Goal: Use online tool/utility: Use online tool/utility

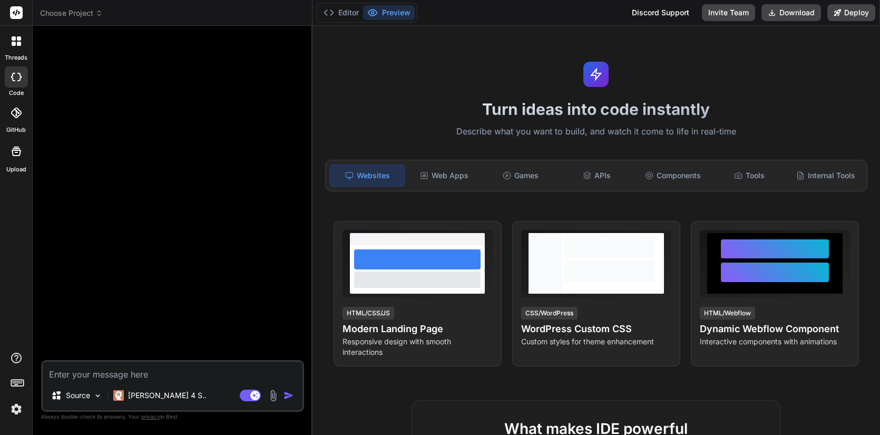
click at [14, 407] on img at bounding box center [16, 409] width 18 height 18
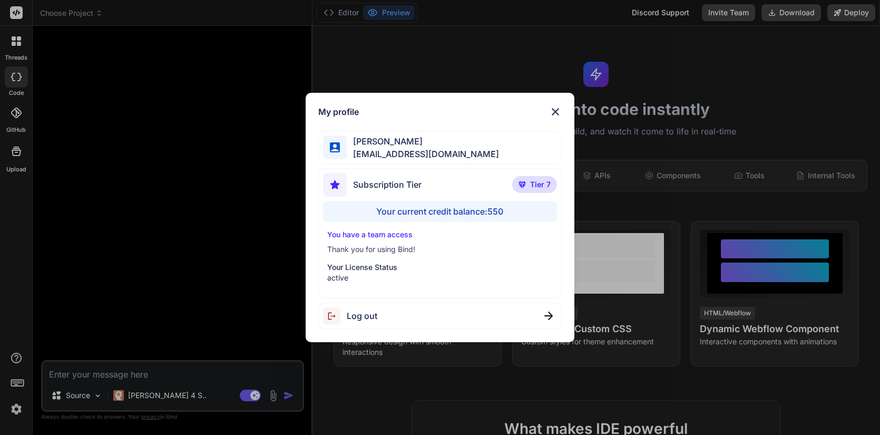
click at [558, 109] on img at bounding box center [555, 111] width 13 height 13
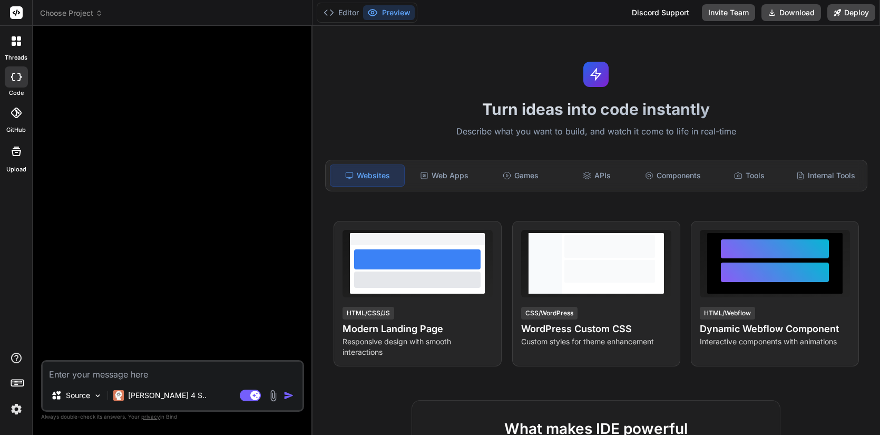
click at [18, 409] on img at bounding box center [16, 409] width 18 height 18
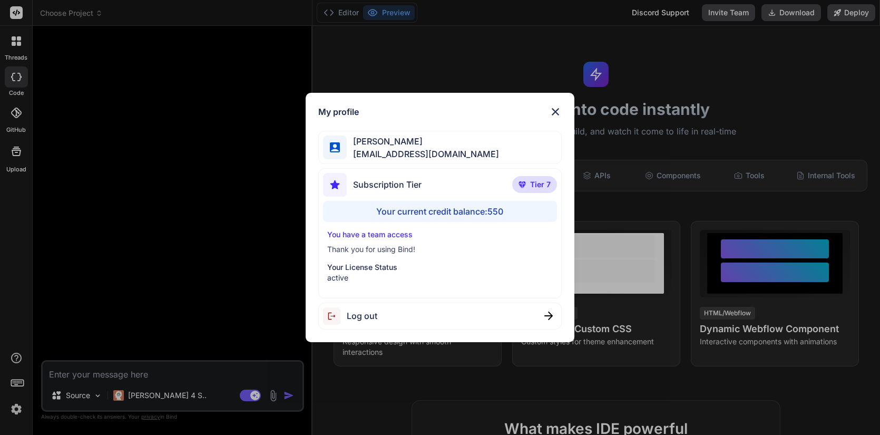
click at [384, 236] on p "You have a team access" at bounding box center [440, 234] width 226 height 11
click at [384, 257] on div "You have a team access Thank you for using Bind! Your License Status active" at bounding box center [440, 256] width 234 height 54
click at [392, 235] on p "You have a team access" at bounding box center [440, 234] width 226 height 11
click at [542, 190] on p "Tier 7" at bounding box center [534, 184] width 45 height 17
click at [485, 210] on div "Your current credit balance: 550" at bounding box center [440, 211] width 234 height 21
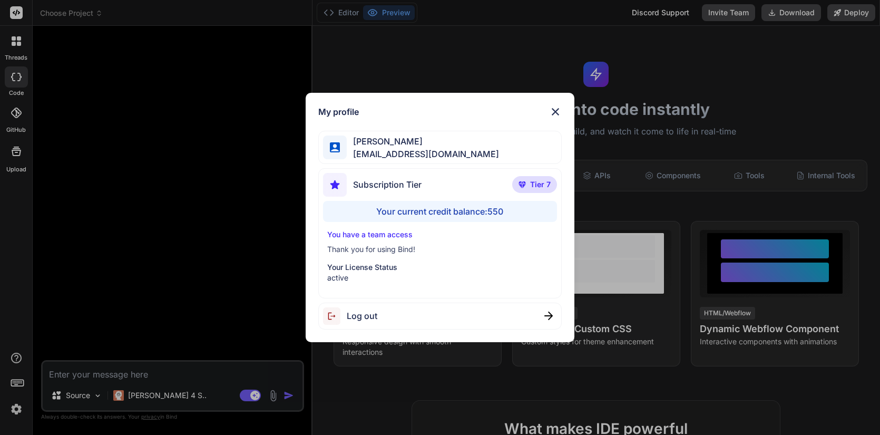
click at [554, 111] on img at bounding box center [555, 111] width 13 height 13
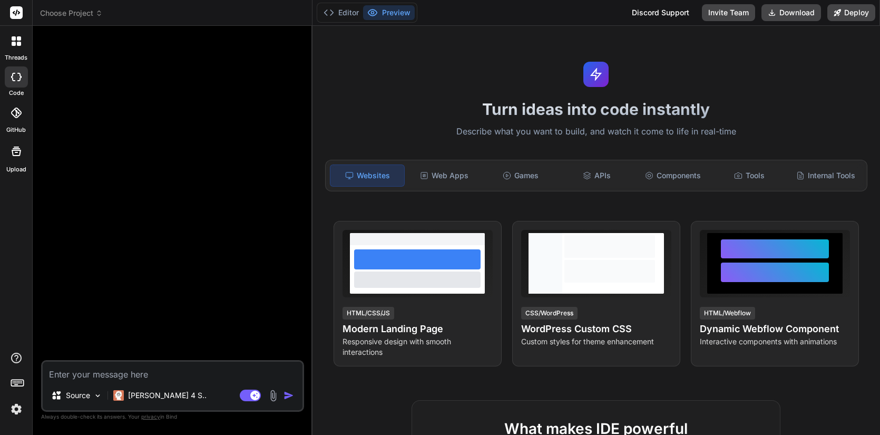
click at [17, 47] on div at bounding box center [16, 41] width 22 height 22
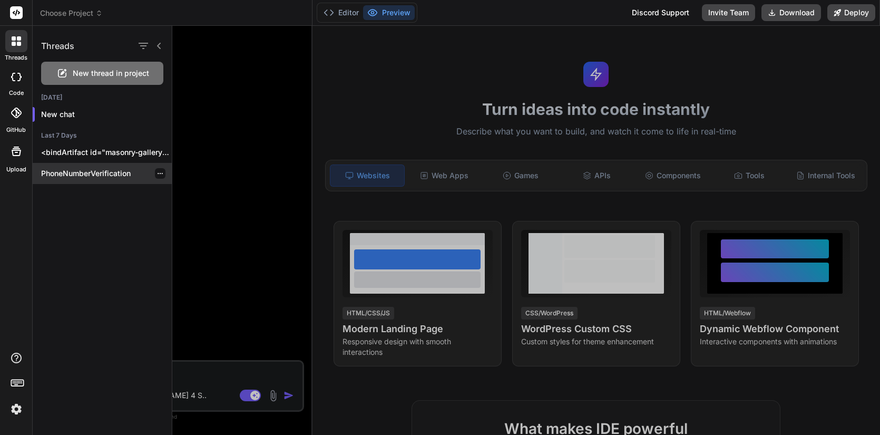
click at [159, 171] on icon "button" at bounding box center [160, 173] width 6 height 6
click at [165, 148] on p "<bindArtifact id="masonry-gallery" title="Masonry Gallery"> <bindAction type="f…" at bounding box center [106, 152] width 131 height 11
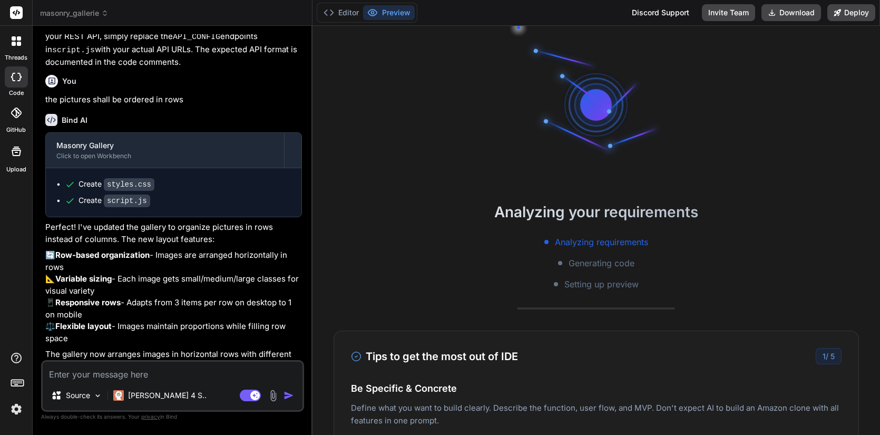
scroll to position [684, 0]
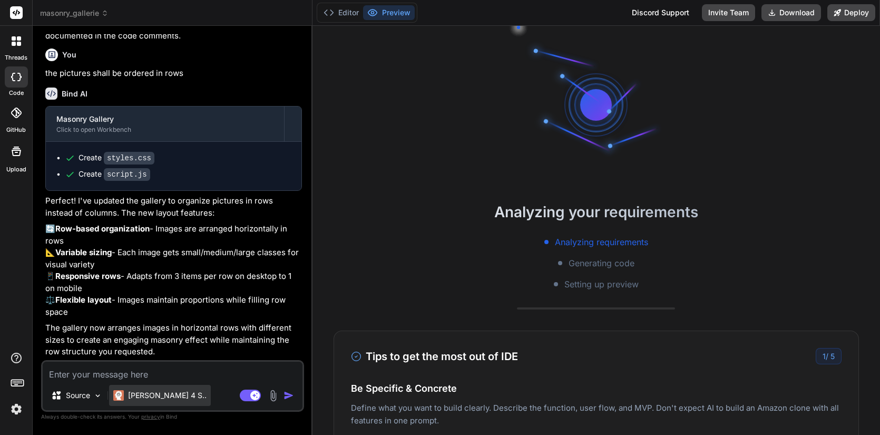
click at [153, 398] on p "Claude 4 S.." at bounding box center [167, 395] width 79 height 11
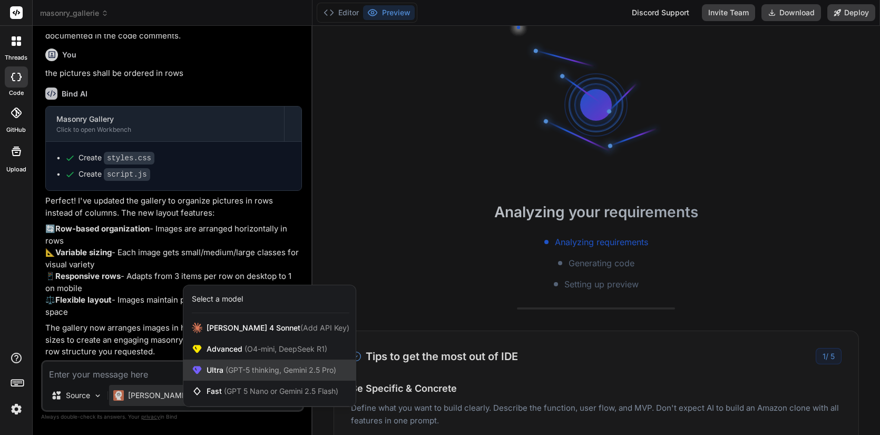
click at [232, 375] on div "Ultra (GPT-5 thinking, Gemini 2.5 Pro)" at bounding box center [269, 369] width 172 height 21
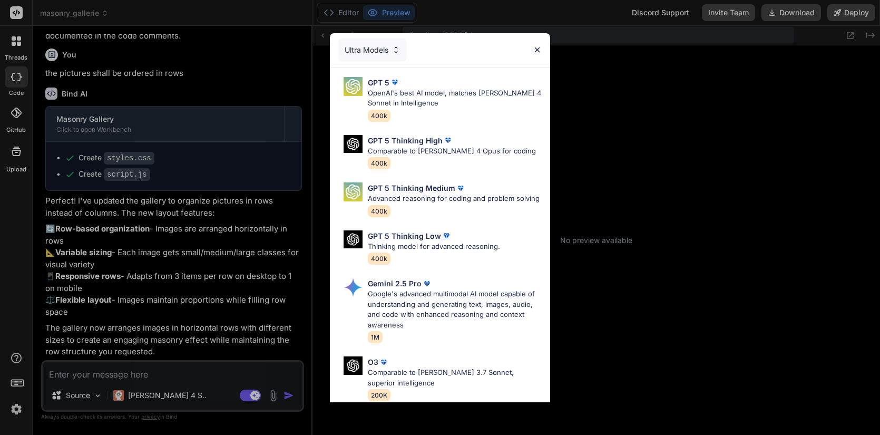
scroll to position [87, 0]
type textarea "x"
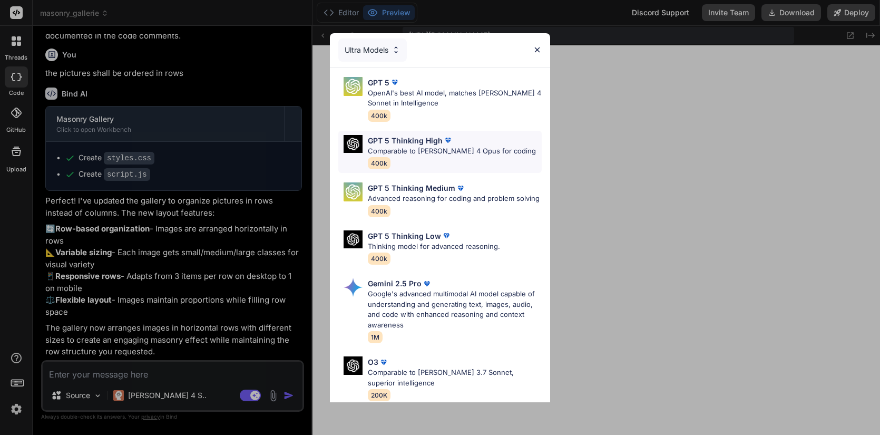
scroll to position [321, 0]
click at [539, 54] on img at bounding box center [537, 49] width 9 height 9
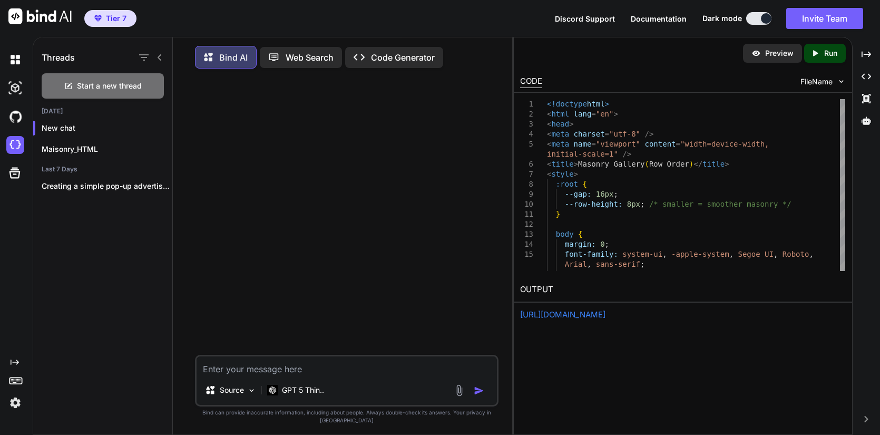
scroll to position [49, 0]
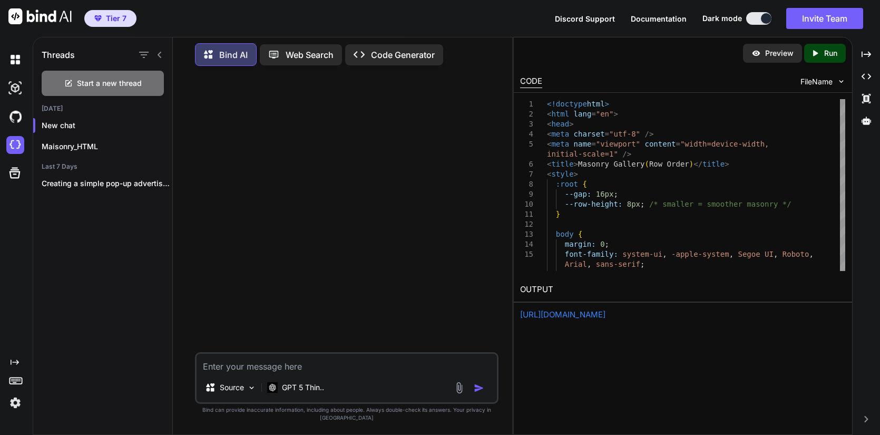
click at [13, 402] on img at bounding box center [15, 403] width 18 height 18
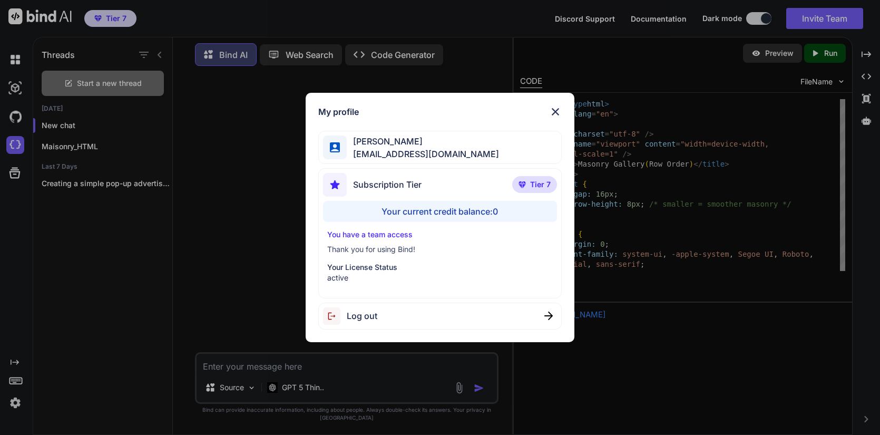
click at [555, 105] on div "My profile [PERSON_NAME] [EMAIL_ADDRESS][DOMAIN_NAME] Subscription Tier Tier 7 …" at bounding box center [440, 217] width 269 height 249
click at [457, 208] on div "Your current credit balance: 0" at bounding box center [440, 211] width 234 height 21
click at [556, 115] on img at bounding box center [555, 111] width 13 height 13
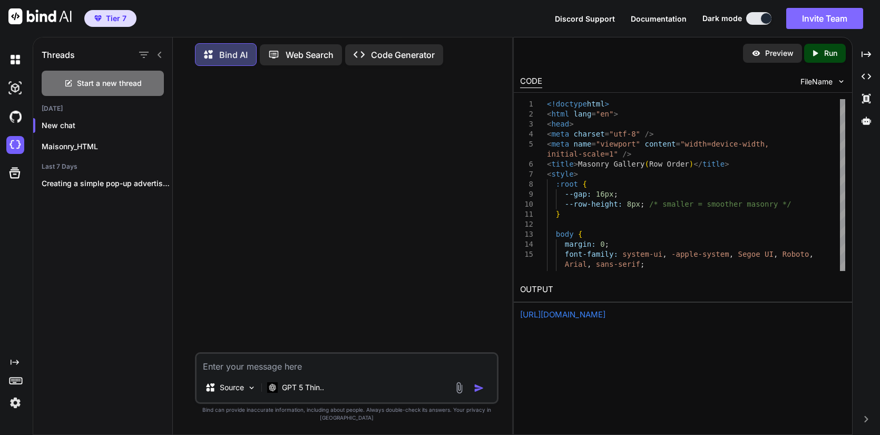
click at [812, 17] on button "Invite Team" at bounding box center [824, 18] width 77 height 21
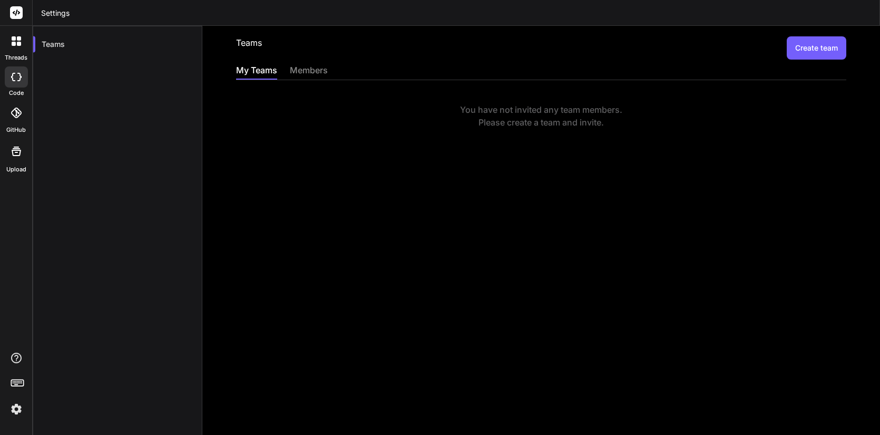
click at [18, 407] on img at bounding box center [16, 409] width 18 height 18
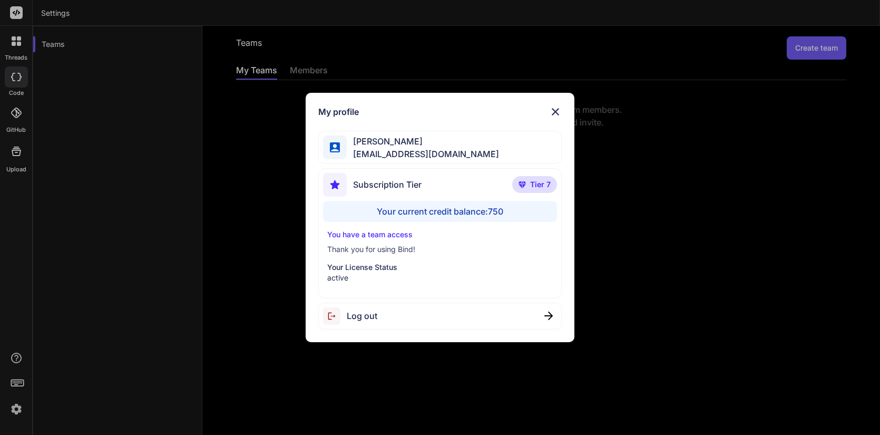
click at [19, 46] on div "My profile Bernd Biehlman wodyn@proton.me Subscription Tier Tier 7 Your current…" at bounding box center [440, 217] width 880 height 435
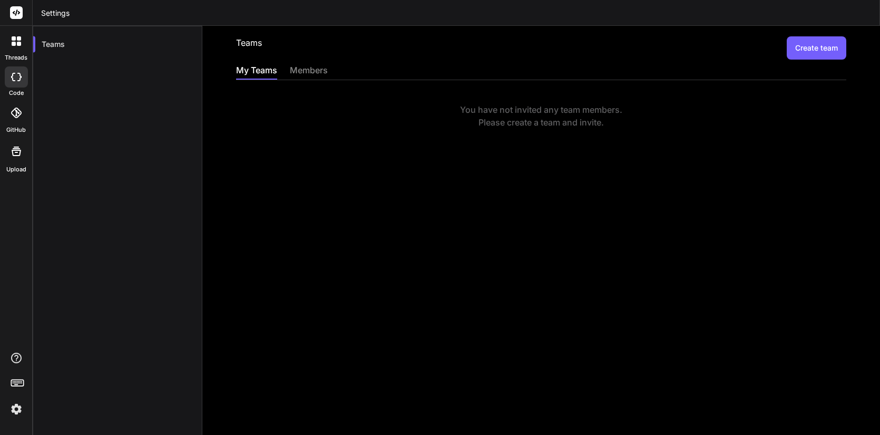
click at [14, 81] on div at bounding box center [16, 76] width 23 height 21
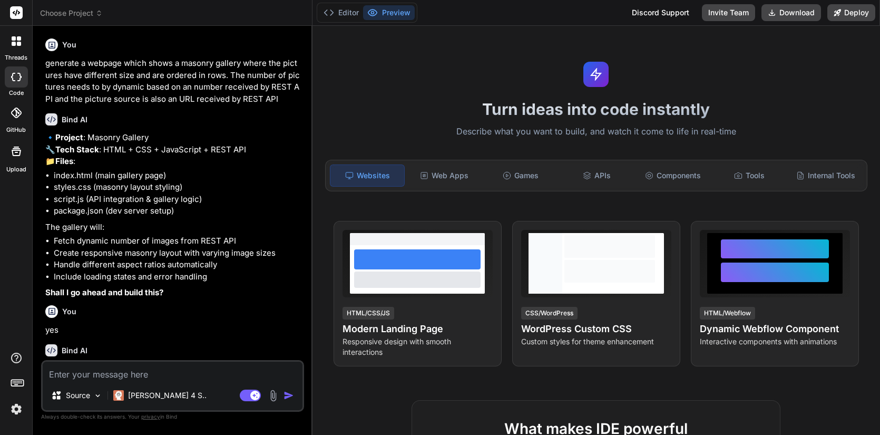
type textarea "x"
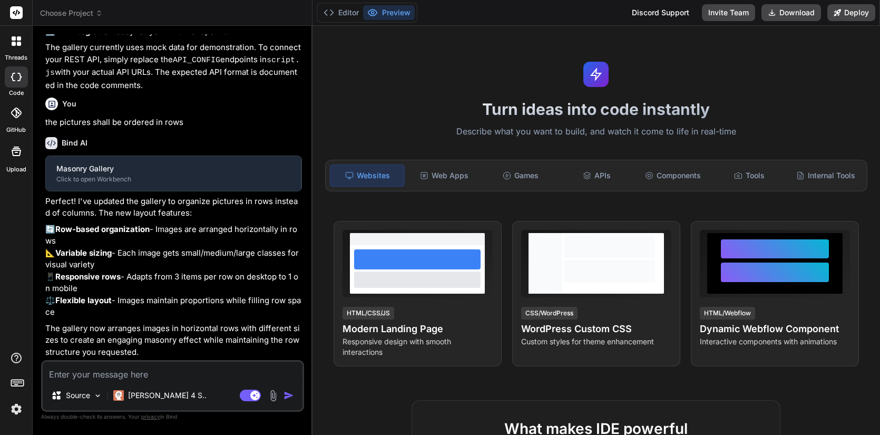
scroll to position [463, 0]
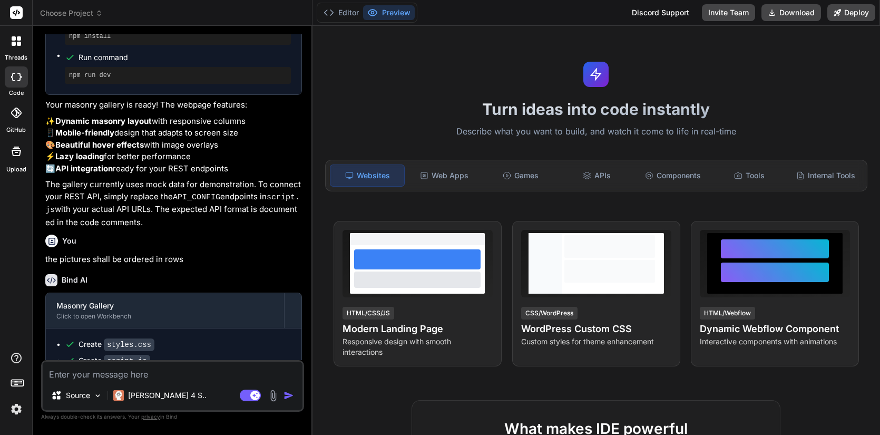
click at [20, 44] on icon at bounding box center [19, 44] width 4 height 4
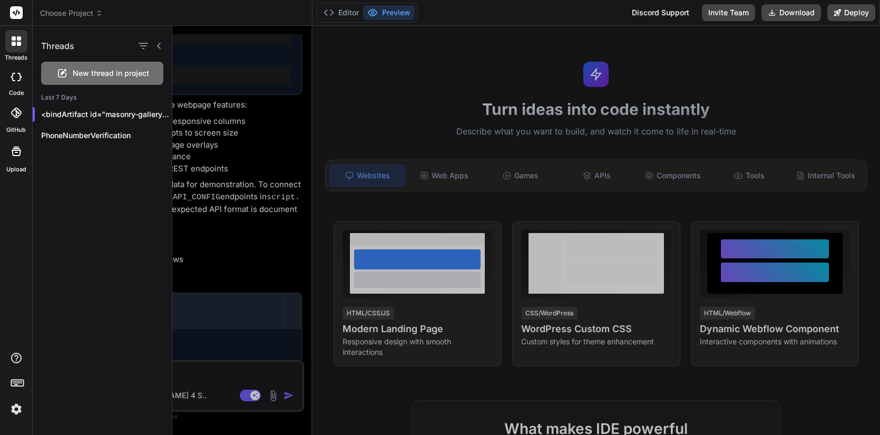
click at [14, 413] on img at bounding box center [16, 409] width 18 height 18
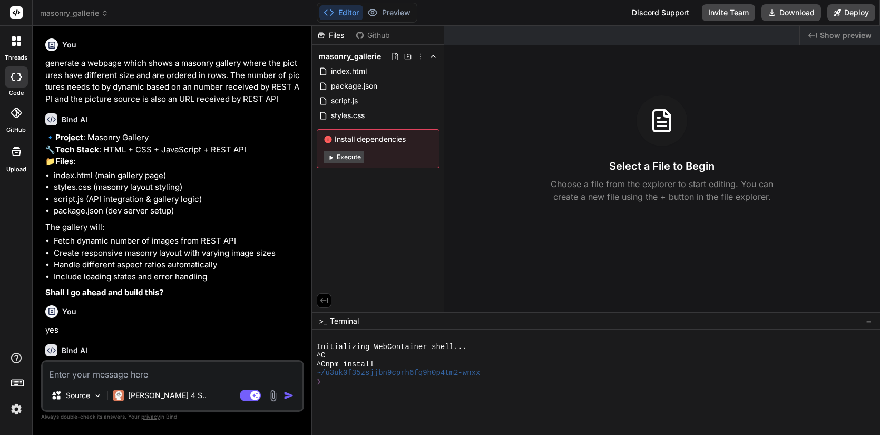
click at [20, 406] on img at bounding box center [16, 409] width 18 height 18
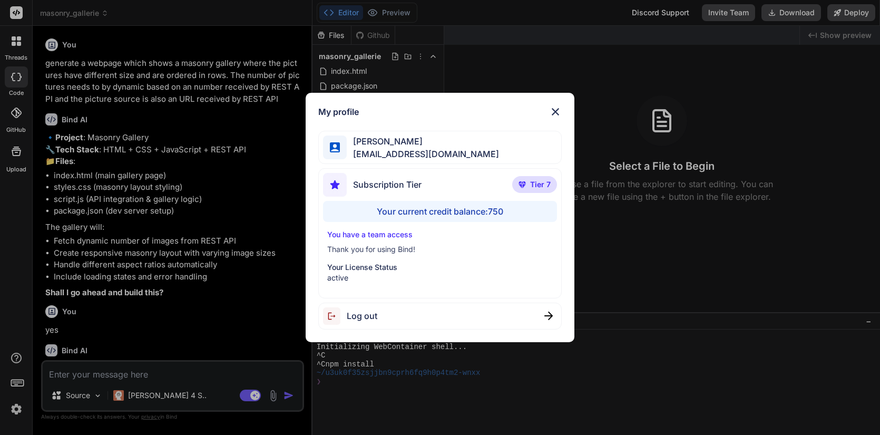
click at [551, 108] on img at bounding box center [555, 111] width 13 height 13
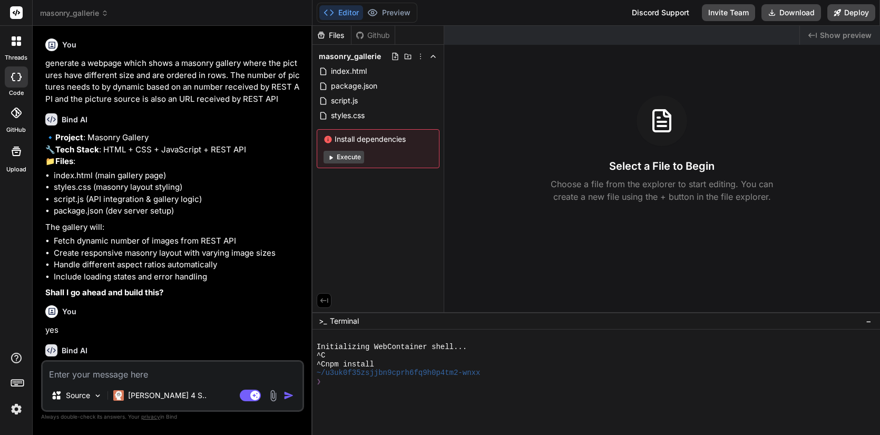
click at [74, 11] on span "masonry_gallerie" at bounding box center [74, 13] width 69 height 11
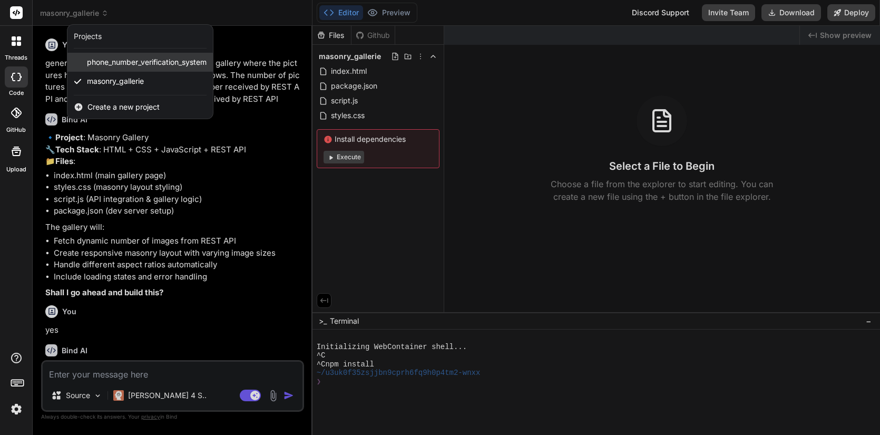
click at [126, 65] on span "phone_number_verification_system" at bounding box center [147, 62] width 120 height 11
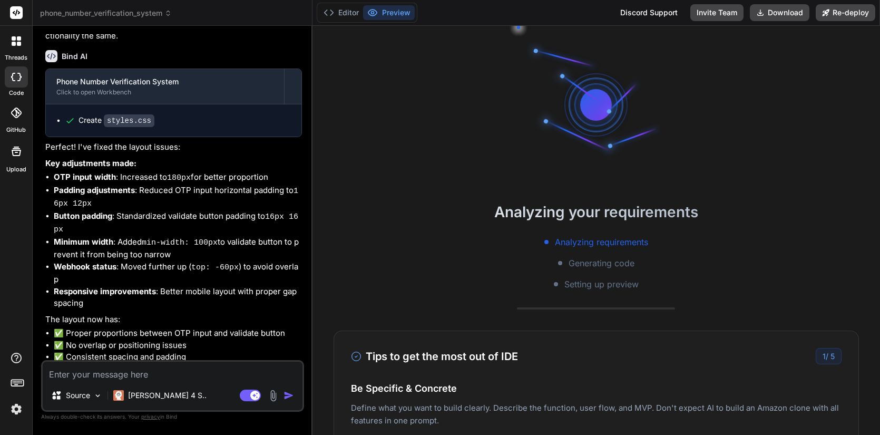
scroll to position [1393, 0]
click at [15, 415] on img at bounding box center [16, 409] width 18 height 18
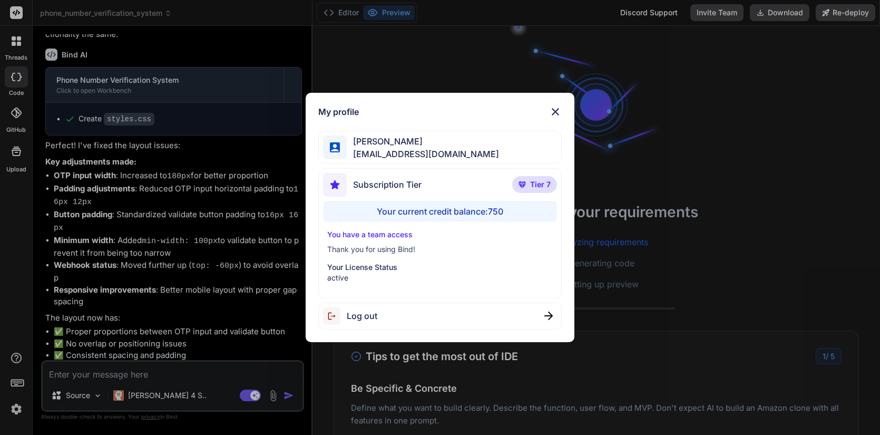
click at [560, 109] on img at bounding box center [555, 111] width 13 height 13
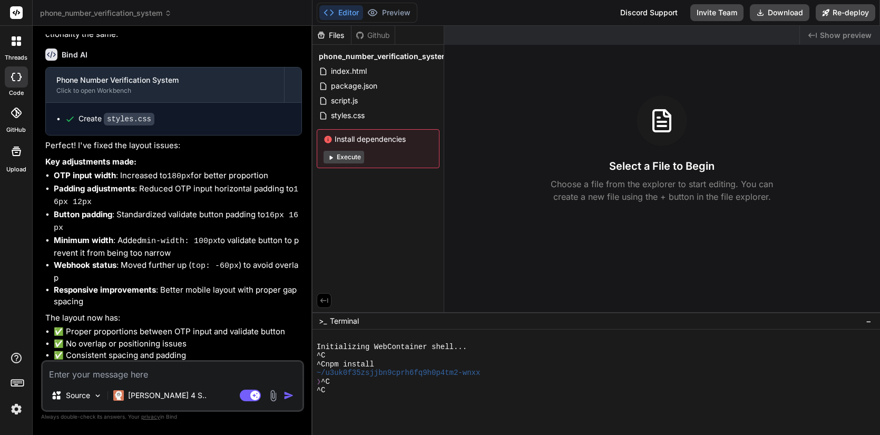
type textarea "x"
